Goal: Task Accomplishment & Management: Manage account settings

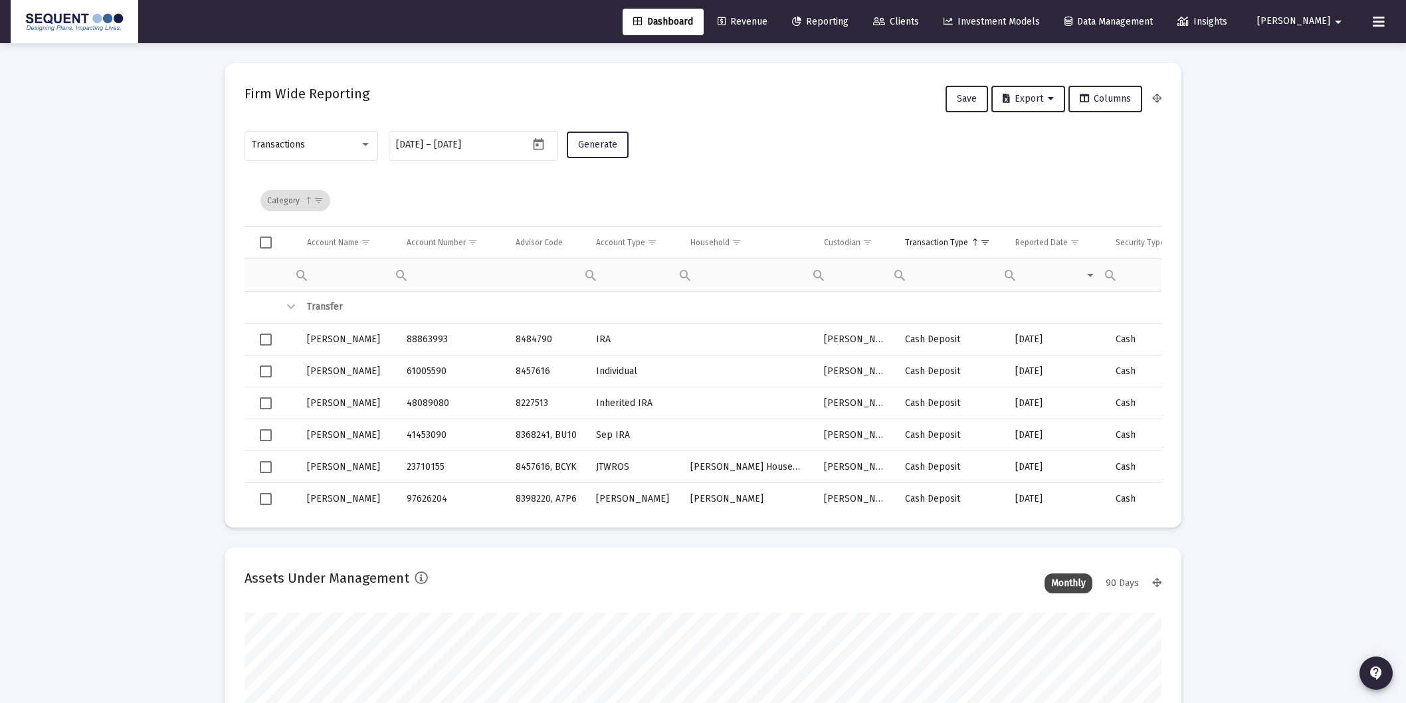
click at [919, 19] on span "Clients" at bounding box center [896, 21] width 46 height 11
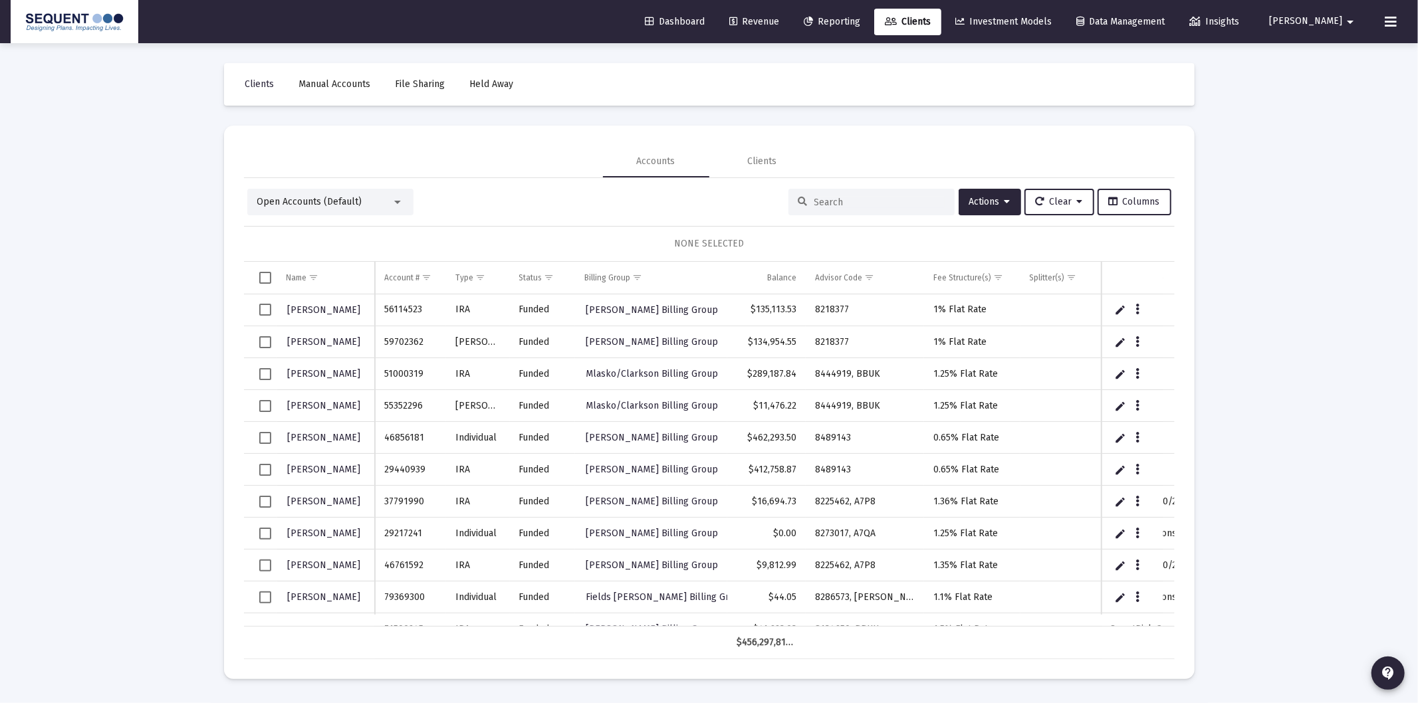
click at [859, 194] on div at bounding box center [871, 202] width 166 height 27
click at [888, 202] on input at bounding box center [879, 202] width 130 height 11
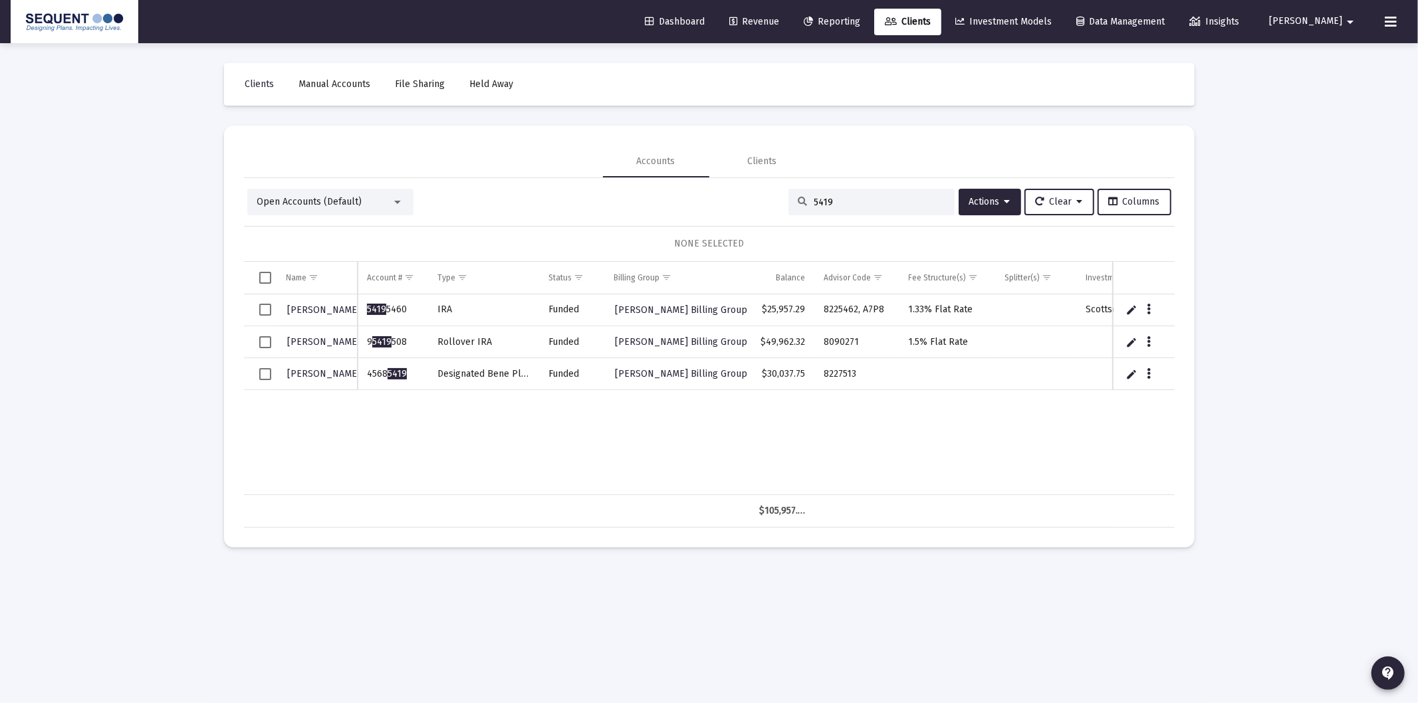
type input "5419"
click at [267, 371] on span "Select row" at bounding box center [265, 374] width 12 height 12
click at [1148, 374] on icon "Data grid" at bounding box center [1148, 374] width 4 height 16
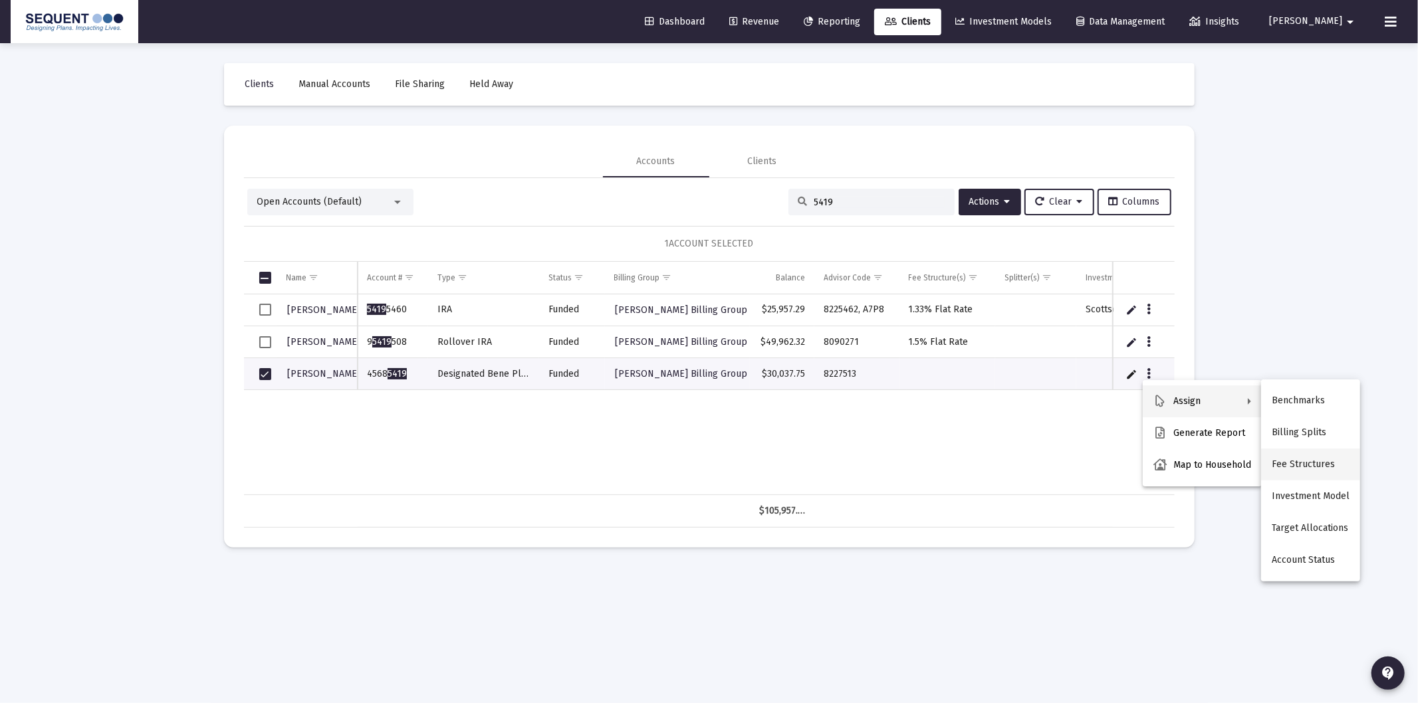
click at [1328, 462] on button "Fee Structures" at bounding box center [1310, 465] width 99 height 32
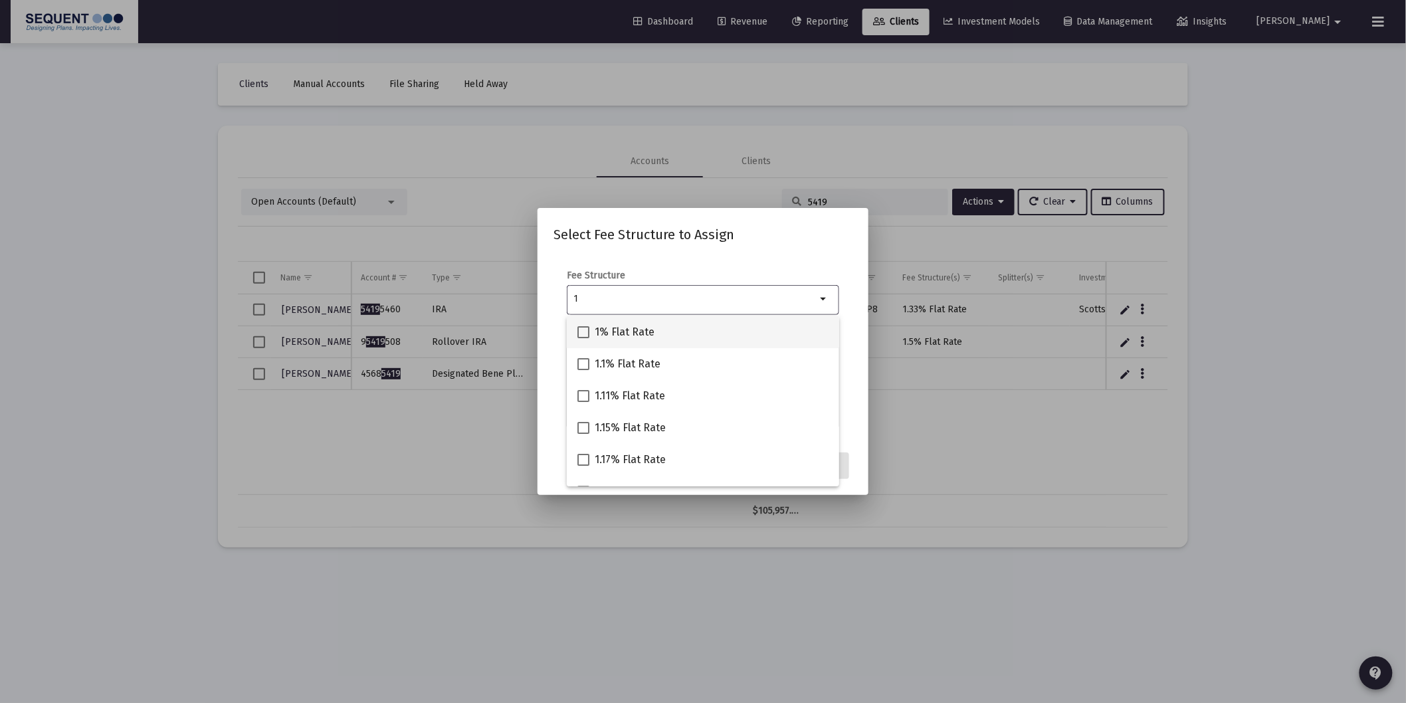
type input "1"
click at [621, 330] on span "1% Flat Rate" at bounding box center [625, 332] width 60 height 16
click at [583, 338] on input "1% Flat Rate" at bounding box center [583, 338] width 1 height 1
checkbox input "true"
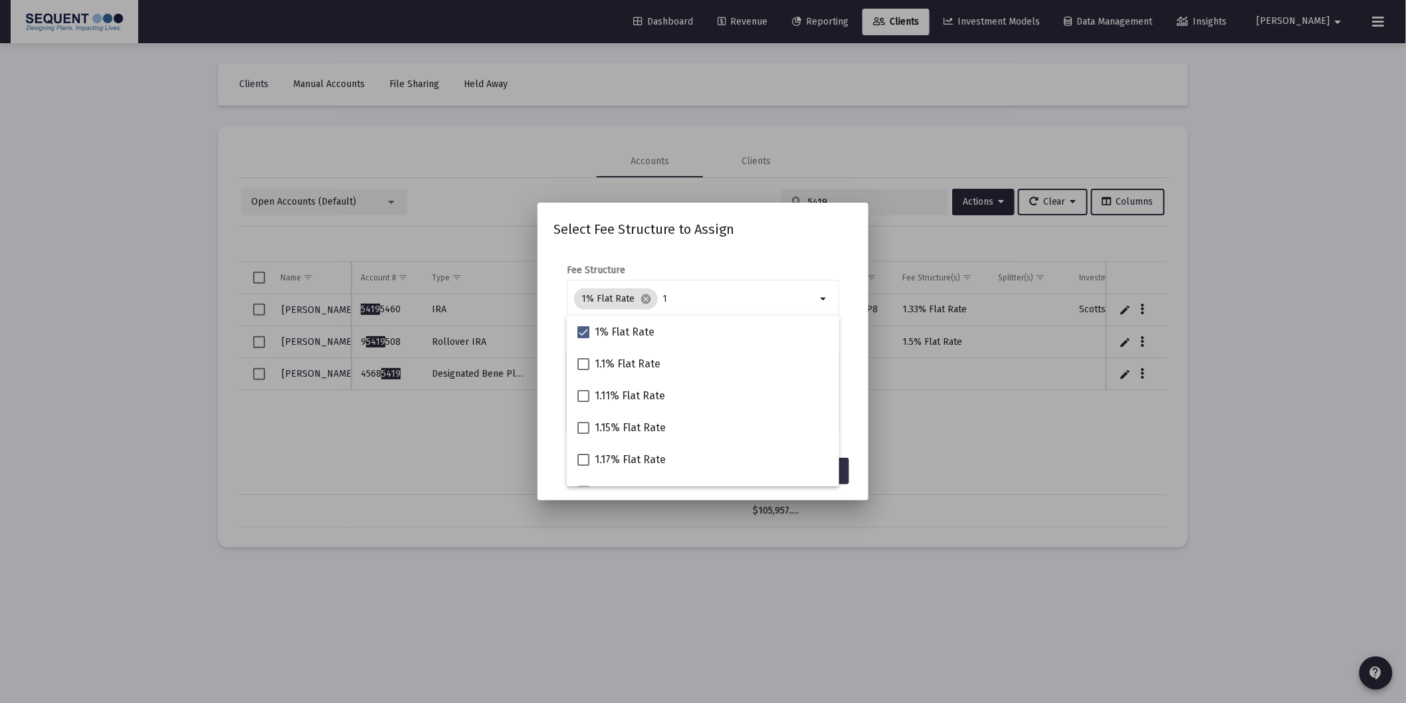
click at [848, 471] on button "Assign" at bounding box center [825, 471] width 49 height 27
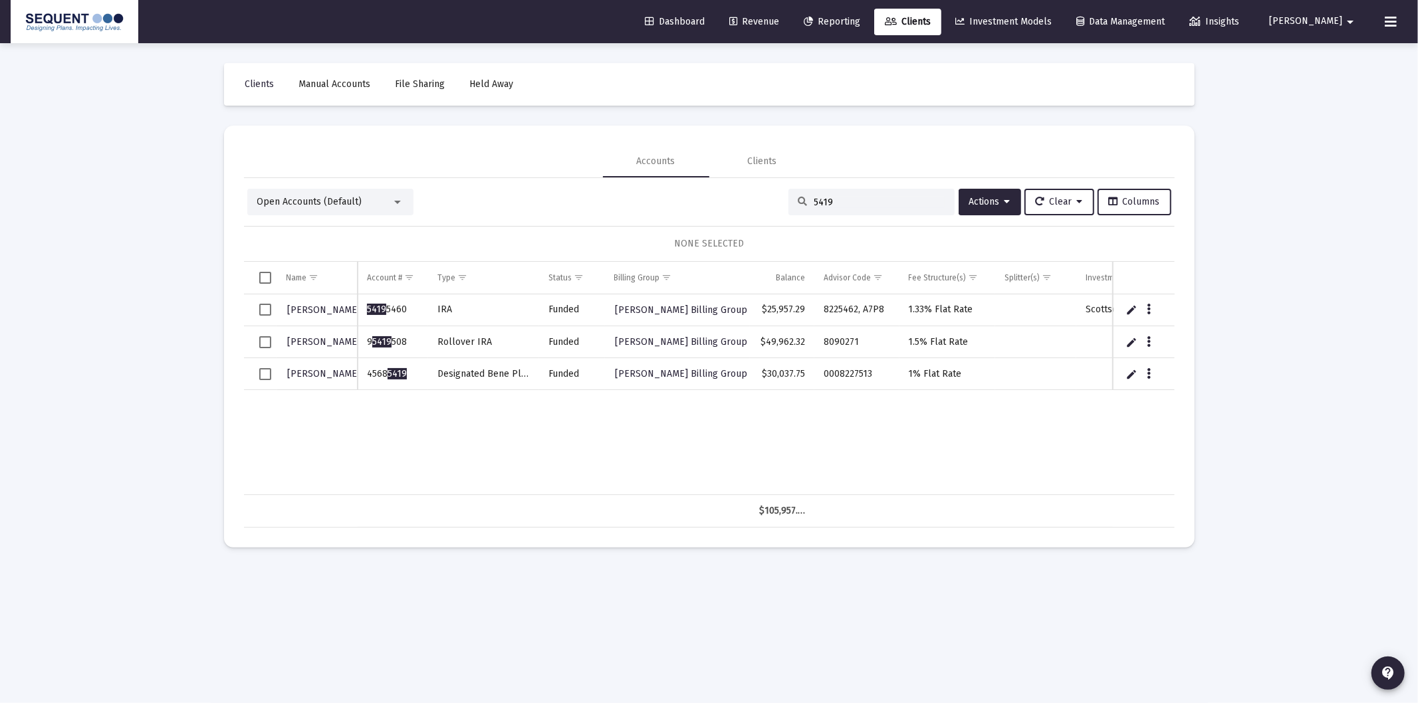
click at [868, 197] on input "5419" at bounding box center [879, 202] width 130 height 11
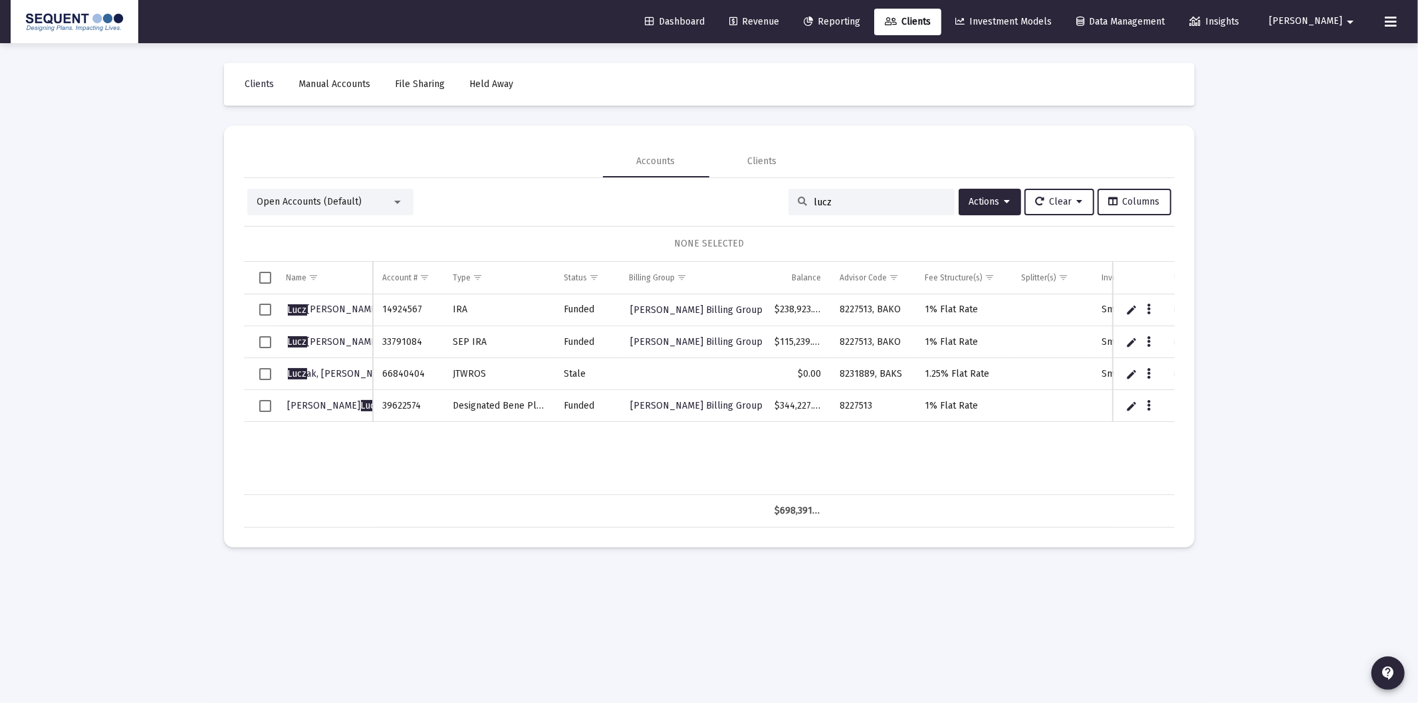
type input "lucz"
